Goal: Check status

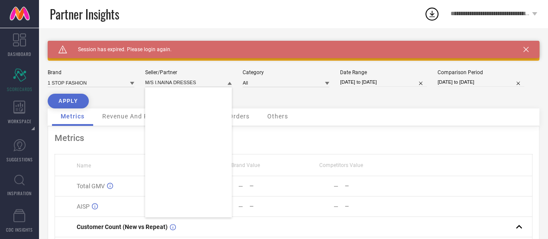
scroll to position [1804, 0]
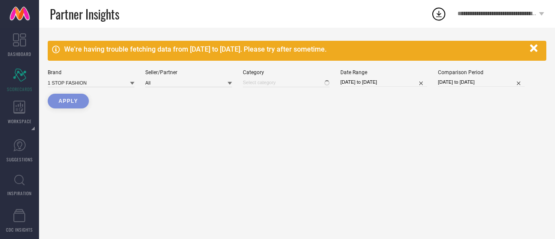
type input "All"
